Goal: Find contact information: Find contact information

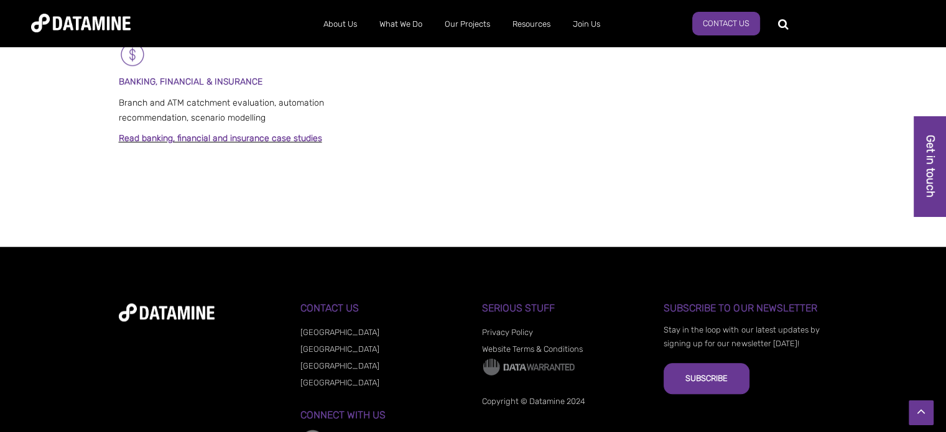
scroll to position [1084, 0]
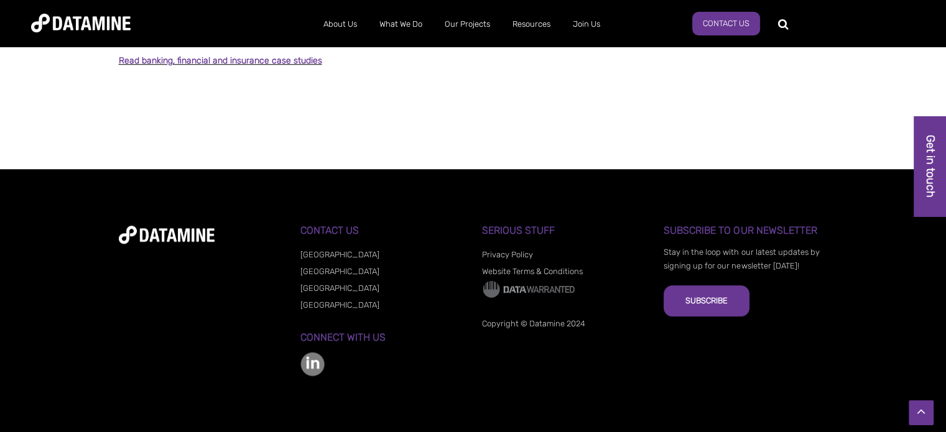
click at [309, 284] on link "[GEOGRAPHIC_DATA]" at bounding box center [340, 288] width 79 height 9
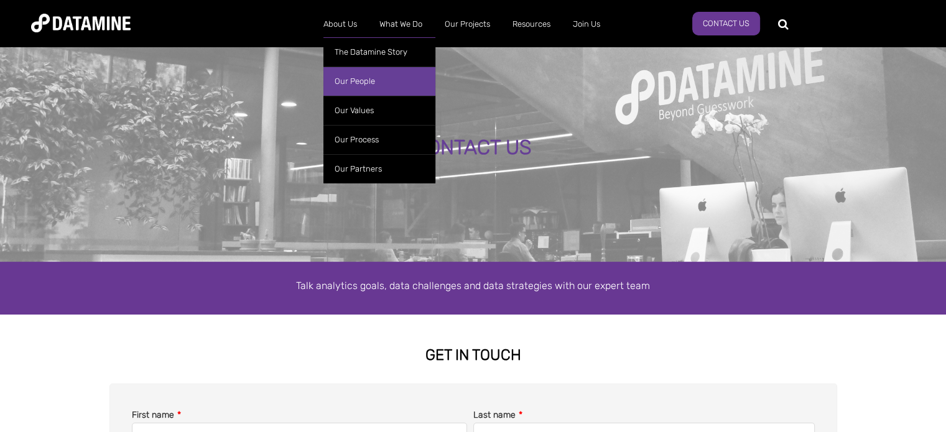
click at [357, 72] on link "Our People" at bounding box center [380, 81] width 112 height 29
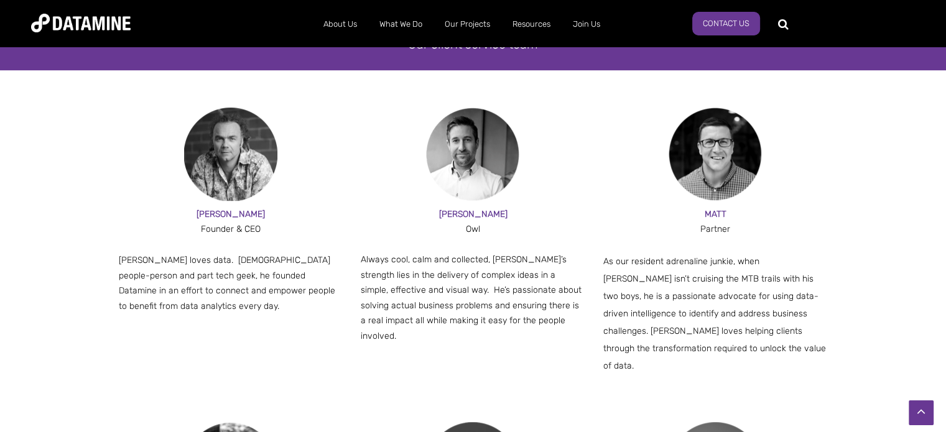
scroll to position [726, 0]
